Goal: Task Accomplishment & Management: Manage account settings

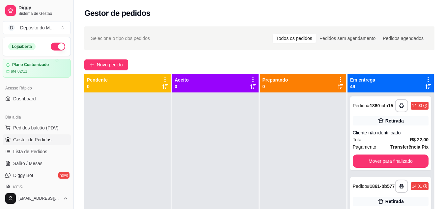
click at [3, 122] on button "Pedidos balcão (PDV)" at bounding box center [37, 127] width 68 height 11
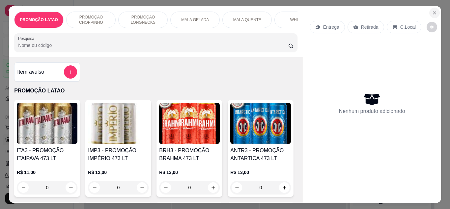
click at [434, 15] on button "Close" at bounding box center [435, 13] width 11 height 11
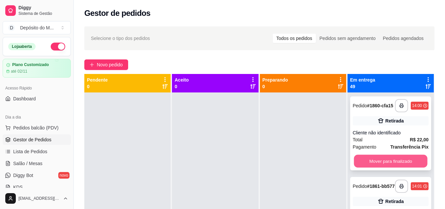
click at [380, 164] on button "Mover para finalizado" at bounding box center [391, 161] width 74 height 13
click at [380, 164] on button "Mover para finalizado" at bounding box center [391, 160] width 76 height 13
click at [380, 164] on button "Mover para finalizado" at bounding box center [391, 161] width 74 height 13
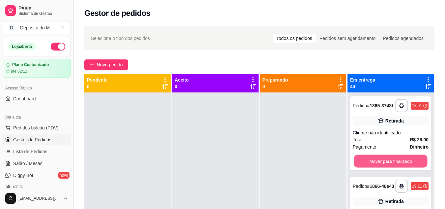
click at [380, 164] on button "Mover para finalizado" at bounding box center [391, 161] width 74 height 13
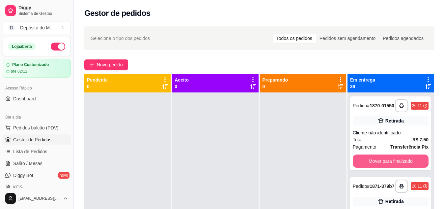
click at [380, 164] on button "Mover para finalizado" at bounding box center [391, 160] width 76 height 13
click at [380, 164] on button "Mover para finalizado" at bounding box center [391, 161] width 74 height 13
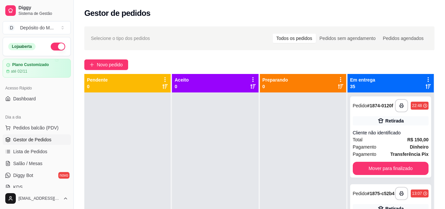
click at [380, 164] on div "**********" at bounding box center [390, 136] width 81 height 81
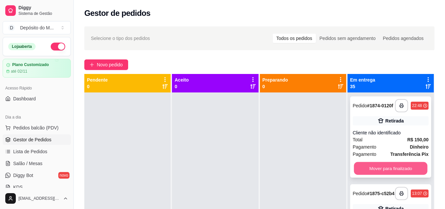
click at [370, 167] on button "Mover para finalizado" at bounding box center [391, 168] width 74 height 13
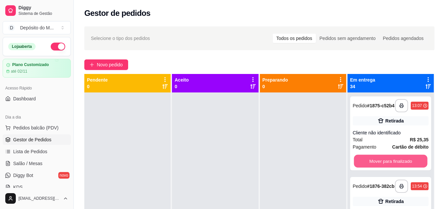
click at [370, 167] on button "Mover para finalizado" at bounding box center [391, 161] width 74 height 13
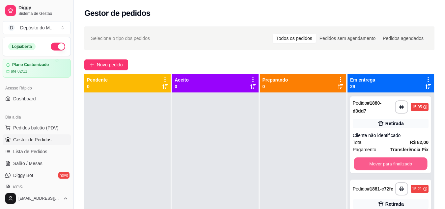
click at [370, 167] on button "Mover para finalizado" at bounding box center [391, 163] width 74 height 13
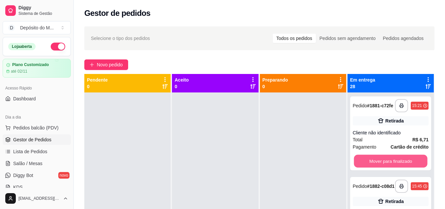
click at [370, 167] on button "Mover para finalizado" at bounding box center [391, 161] width 74 height 13
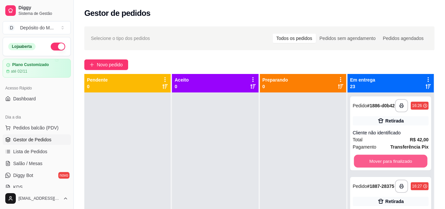
click at [370, 167] on button "Mover para finalizado" at bounding box center [391, 161] width 74 height 13
click at [384, 164] on button "Mover para finalizado" at bounding box center [391, 161] width 74 height 13
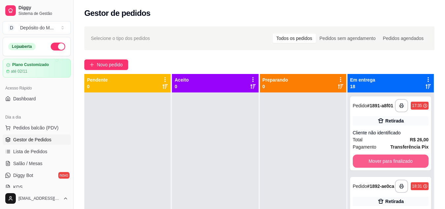
click at [384, 164] on button "Mover para finalizado" at bounding box center [391, 160] width 76 height 13
click at [384, 164] on button "Mover para finalizado" at bounding box center [391, 161] width 74 height 13
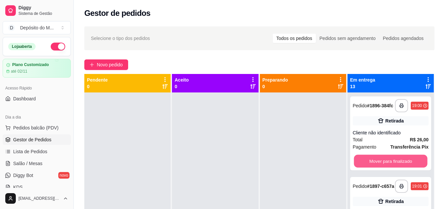
click at [384, 164] on button "Mover para finalizado" at bounding box center [391, 161] width 74 height 13
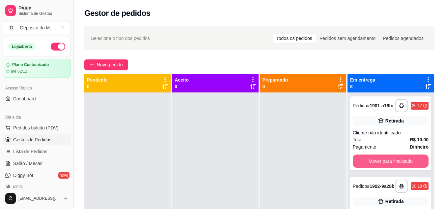
click at [384, 164] on button "Mover para finalizado" at bounding box center [391, 160] width 76 height 13
click at [384, 164] on button "Mover para finalizado" at bounding box center [391, 161] width 74 height 13
click at [384, 164] on button "Mover para finalizado" at bounding box center [391, 160] width 76 height 13
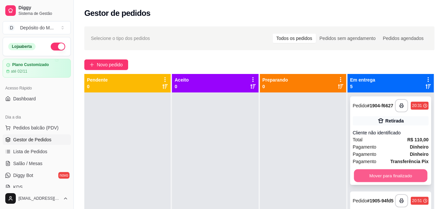
click at [382, 177] on button "Mover para finalizado" at bounding box center [391, 175] width 74 height 13
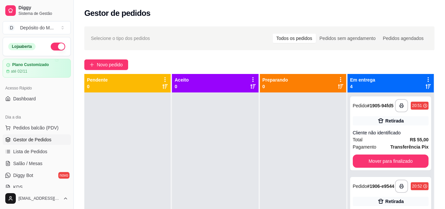
click at [382, 177] on div "**********" at bounding box center [391, 196] width 86 height 209
click at [387, 165] on button "Mover para finalizado" at bounding box center [391, 161] width 74 height 13
click at [388, 163] on button "Mover para finalizado" at bounding box center [391, 161] width 74 height 13
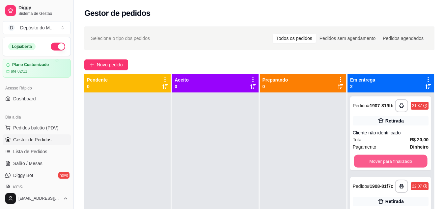
click at [388, 163] on button "Mover para finalizado" at bounding box center [391, 161] width 74 height 13
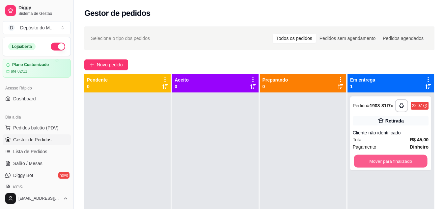
click at [402, 163] on button "Mover para finalizado" at bounding box center [391, 161] width 74 height 13
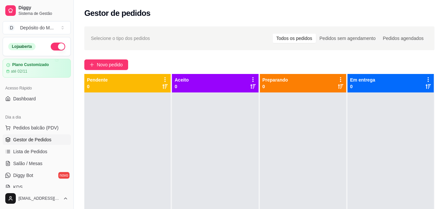
click at [402, 163] on div at bounding box center [391, 196] width 86 height 209
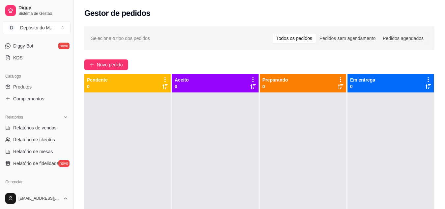
scroll to position [132, 0]
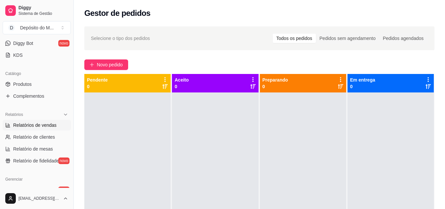
click at [41, 127] on span "Relatórios de vendas" at bounding box center [35, 125] width 44 height 7
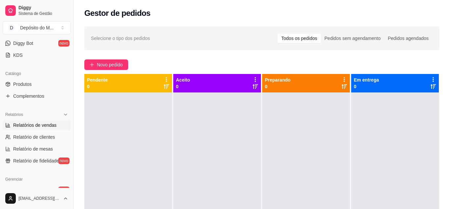
select select "ALL"
select select "0"
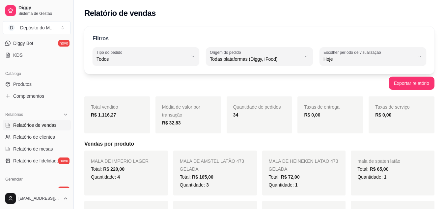
click at [68, 156] on div "Relatórios Relatórios de vendas Relatório de clientes Relatório de mesas Relató…" at bounding box center [37, 137] width 74 height 62
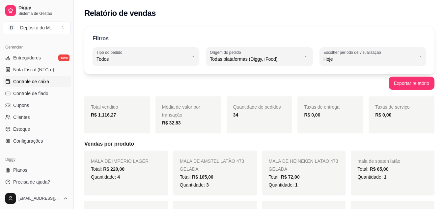
click at [41, 80] on span "Controle de caixa" at bounding box center [31, 81] width 36 height 7
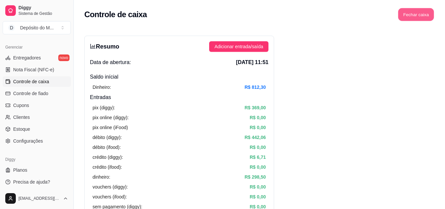
click at [429, 13] on button "Fechar caixa" at bounding box center [417, 14] width 36 height 13
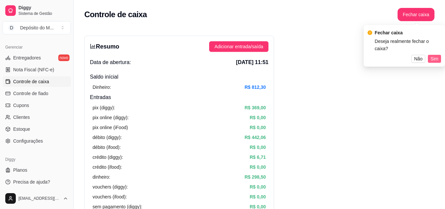
click at [441, 55] on button "Sim" at bounding box center [434, 59] width 13 height 8
